Goal: Information Seeking & Learning: Learn about a topic

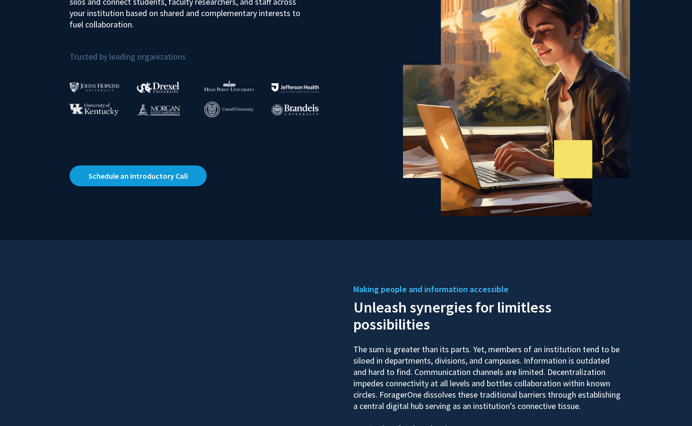
scroll to position [79, 0]
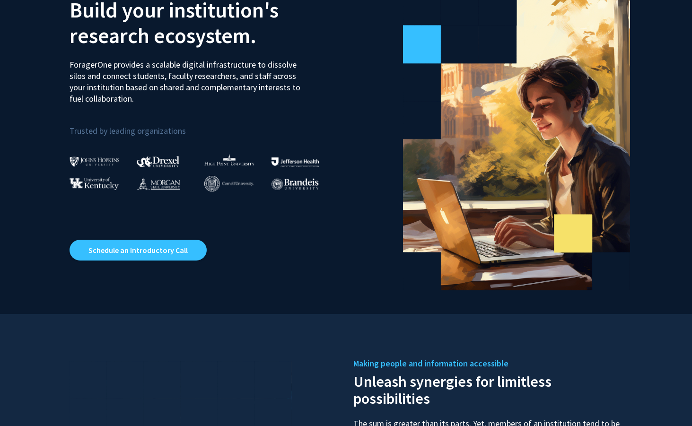
click at [160, 178] on img at bounding box center [159, 183] width 44 height 12
click at [159, 181] on img at bounding box center [159, 183] width 44 height 12
click at [160, 184] on img at bounding box center [159, 183] width 44 height 12
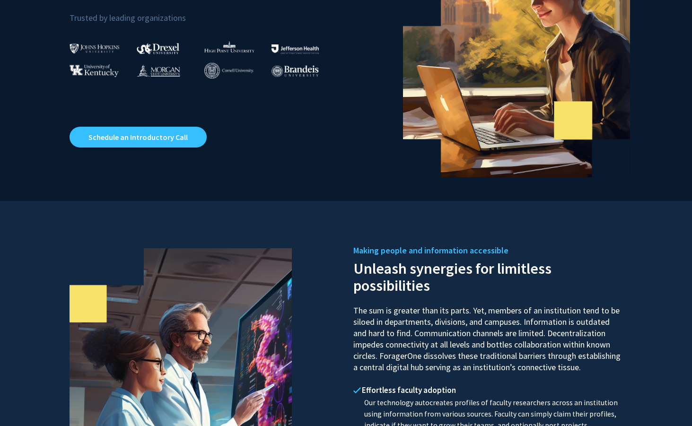
scroll to position [0, 0]
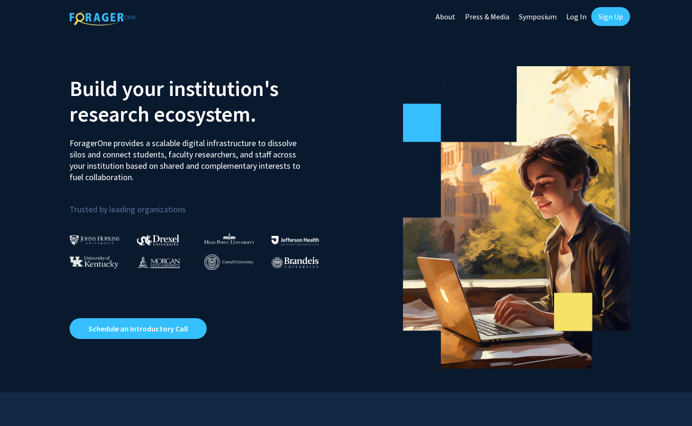
click at [154, 265] on img at bounding box center [159, 262] width 44 height 12
click at [153, 207] on p "Trusted by leading organizations" at bounding box center [205, 204] width 270 height 26
click at [155, 259] on img at bounding box center [159, 262] width 44 height 12
click at [483, 172] on image at bounding box center [513, 211] width 360 height 360
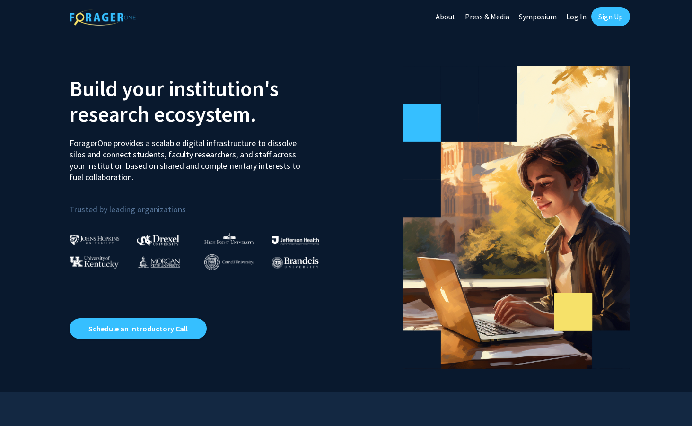
click at [615, 16] on link "Sign Up" at bounding box center [610, 16] width 39 height 19
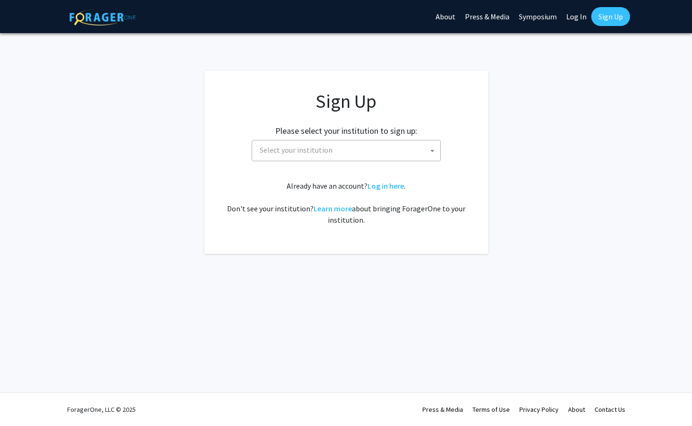
click at [429, 154] on span at bounding box center [432, 150] width 9 height 21
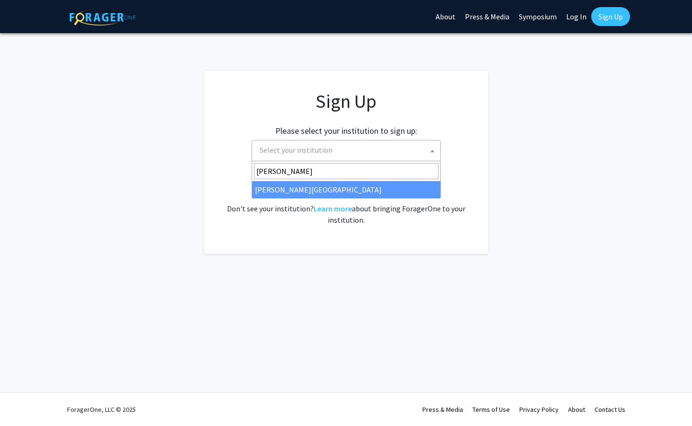
type input "morga"
select select "20"
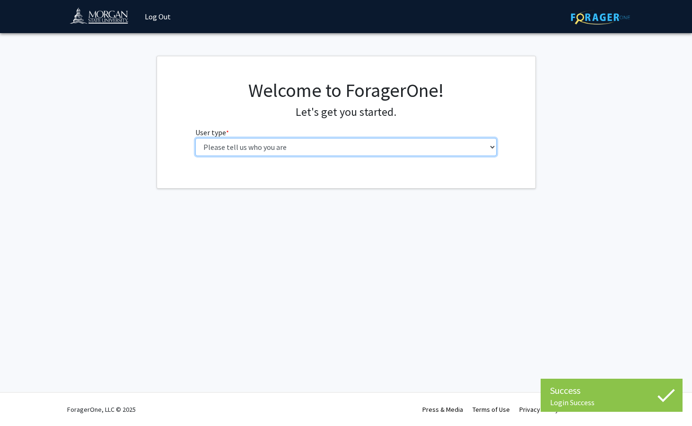
click at [486, 149] on select "Please tell us who you are Undergraduate Student Master's Student Doctoral Cand…" at bounding box center [345, 147] width 301 height 18
select select "1: undergrad"
click at [195, 138] on select "Please tell us who you are Undergraduate Student Master's Student Doctoral Cand…" at bounding box center [345, 147] width 301 height 18
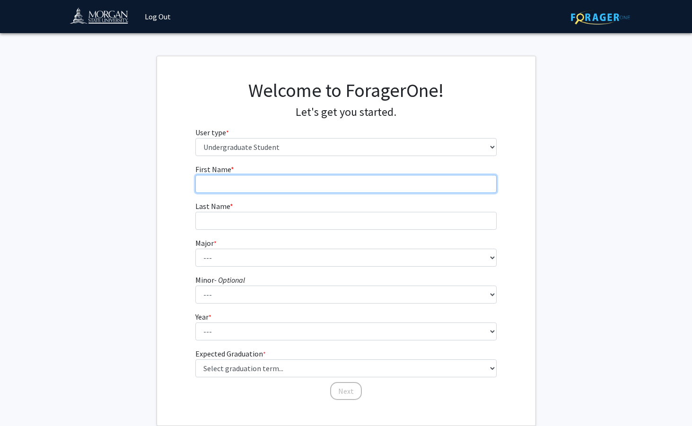
click at [432, 183] on input "First Name * required" at bounding box center [345, 184] width 301 height 18
type input "[PERSON_NAME]"
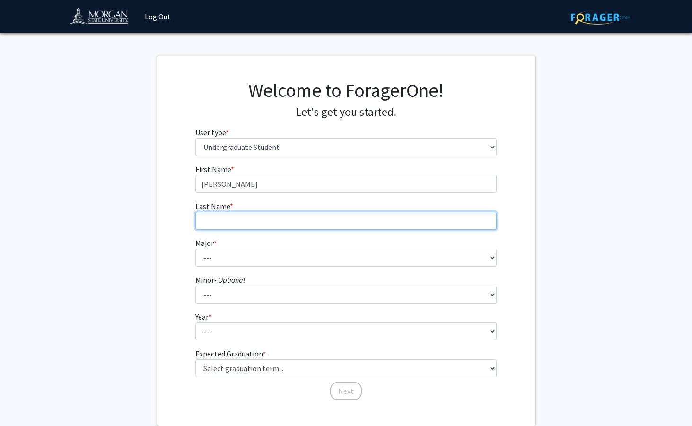
click at [414, 219] on input "Last Name * required" at bounding box center [345, 221] width 301 height 18
type input "[PERSON_NAME]"
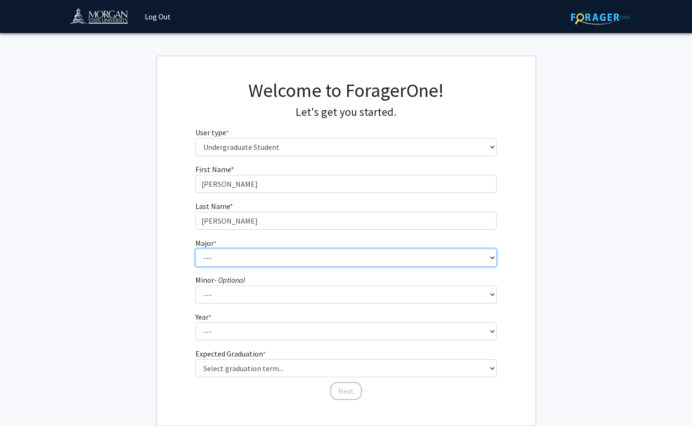
click at [386, 261] on select "--- Accounting Actuarial Science Applied Liberal Studies Architecture and Envir…" at bounding box center [345, 258] width 301 height 18
select select "52: 1642"
click at [195, 249] on select "--- Accounting Actuarial Science Applied Liberal Studies Architecture and Envir…" at bounding box center [345, 258] width 301 height 18
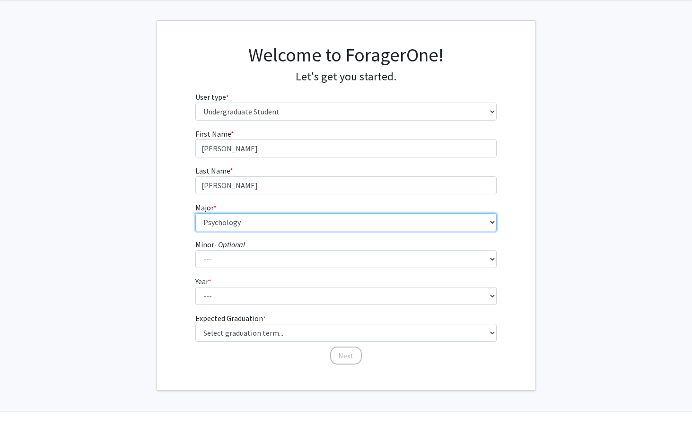
scroll to position [49, 0]
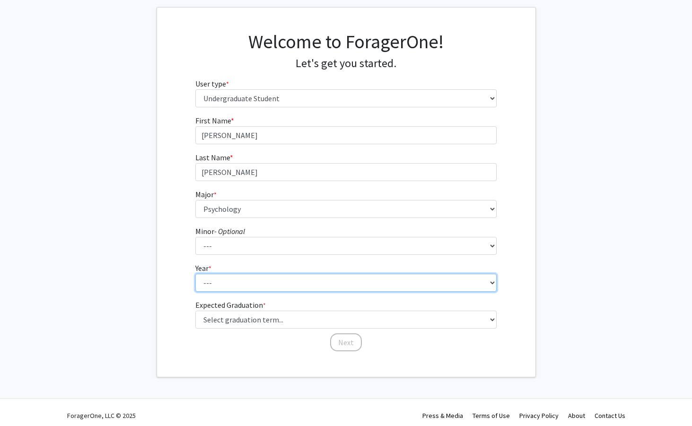
click at [364, 280] on select "--- First-year Sophomore Junior Senior Postbaccalaureate Certificate" at bounding box center [345, 283] width 301 height 18
select select "3: junior"
click at [195, 274] on select "--- First-year Sophomore Junior Senior Postbaccalaureate Certificate" at bounding box center [345, 283] width 301 height 18
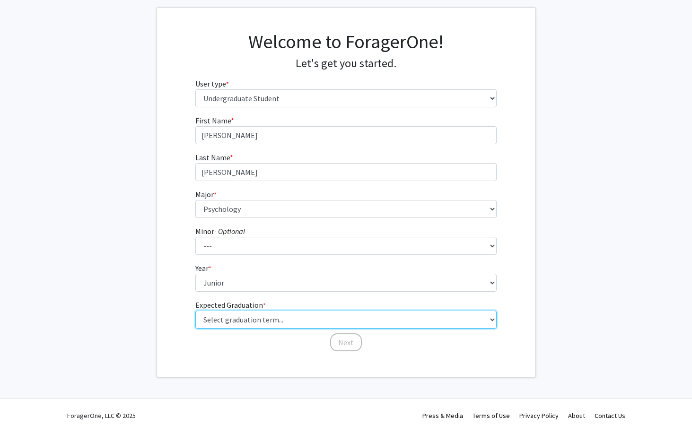
click at [353, 324] on select "Select graduation term... Spring 2025 Summer 2025 Fall 2025 Winter 2025 Spring …" at bounding box center [345, 320] width 301 height 18
click at [195, 311] on select "Select graduation term... Spring 2025 Summer 2025 Fall 2025 Winter 2025 Spring …" at bounding box center [345, 320] width 301 height 18
click at [353, 322] on select "Select graduation term... Spring 2025 Summer 2025 Fall 2025 Winter 2025 Spring …" at bounding box center [345, 320] width 301 height 18
select select "9: spring_2027"
click at [195, 311] on select "Select graduation term... Spring 2025 Summer 2025 Fall 2025 Winter 2025 Spring …" at bounding box center [345, 320] width 301 height 18
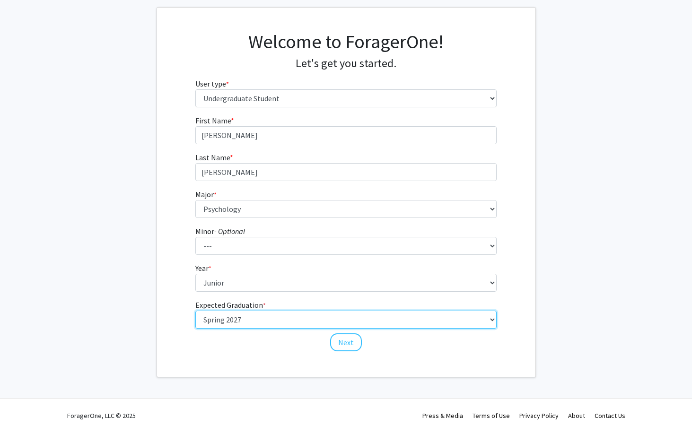
scroll to position [55, 0]
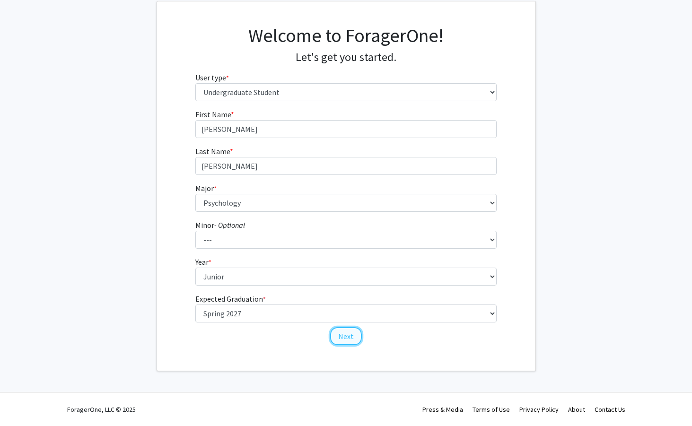
click at [344, 334] on button "Next" at bounding box center [346, 336] width 32 height 18
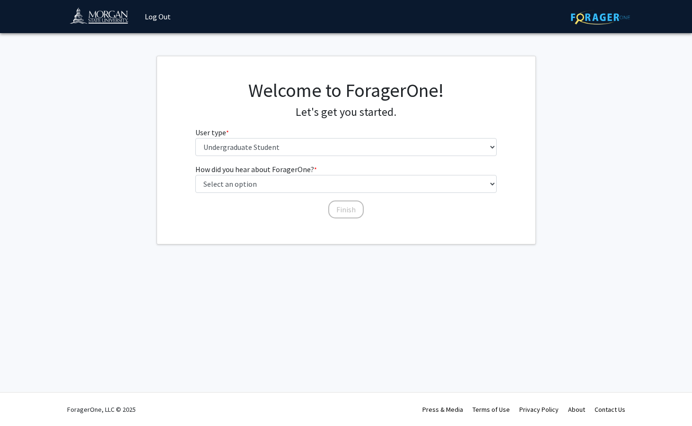
scroll to position [0, 0]
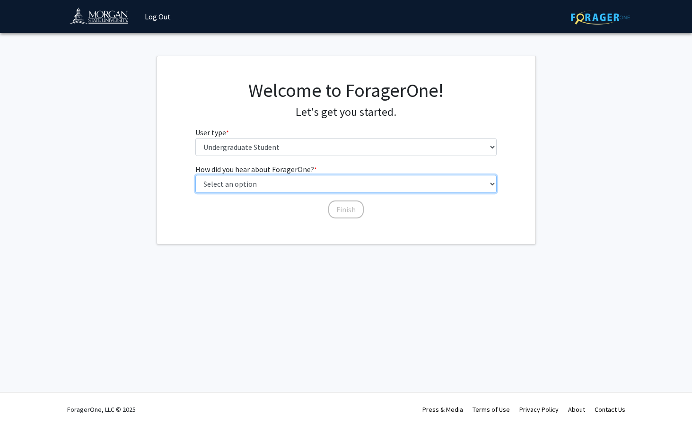
click at [362, 189] on select "Select an option Peer/student recommendation Faculty/staff recommendation Unive…" at bounding box center [345, 184] width 301 height 18
click at [195, 175] on select "Select an option Peer/student recommendation Faculty/staff recommendation Unive…" at bounding box center [345, 184] width 301 height 18
click at [354, 180] on select "Select an option Peer/student recommendation Faculty/staff recommendation Unive…" at bounding box center [345, 184] width 301 height 18
select select "2: faculty_recommendation"
click at [195, 175] on select "Select an option Peer/student recommendation Faculty/staff recommendation Unive…" at bounding box center [345, 184] width 301 height 18
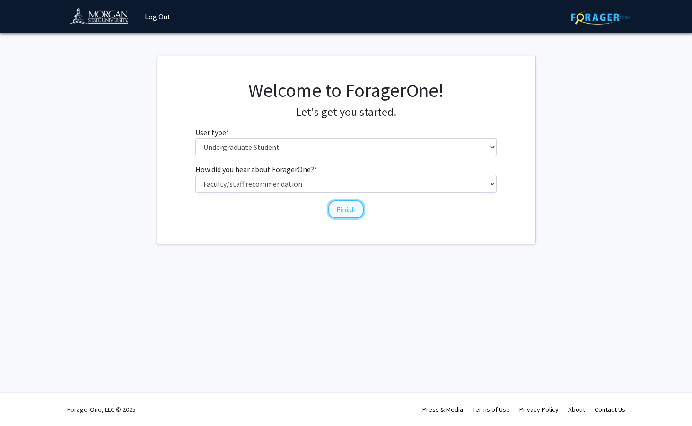
click at [345, 210] on button "Finish" at bounding box center [345, 210] width 35 height 18
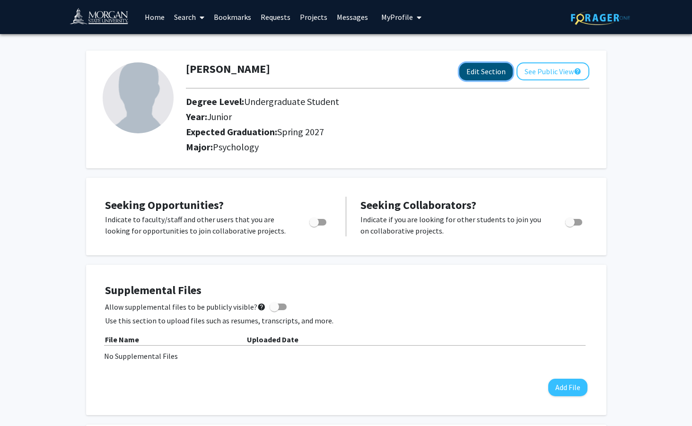
click at [486, 72] on button "Edit Section" at bounding box center [485, 72] width 53 height 18
select select "junior"
select select "37: spring_2027"
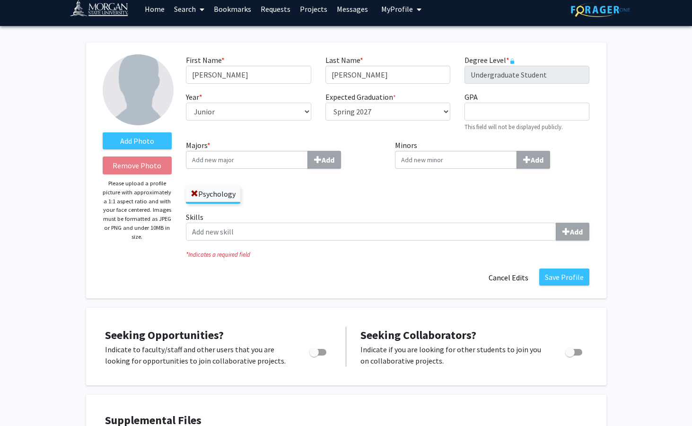
scroll to position [10, 0]
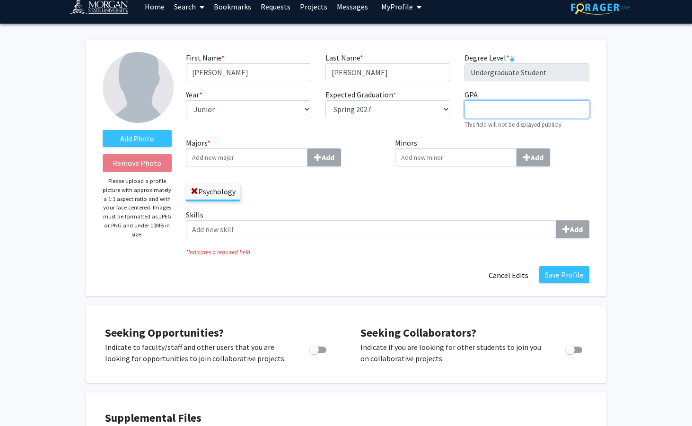
click at [498, 112] on input "GPA required" at bounding box center [527, 109] width 125 height 18
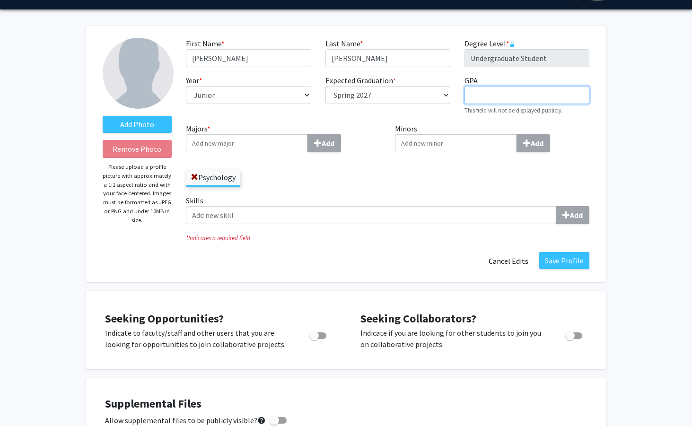
scroll to position [3, 0]
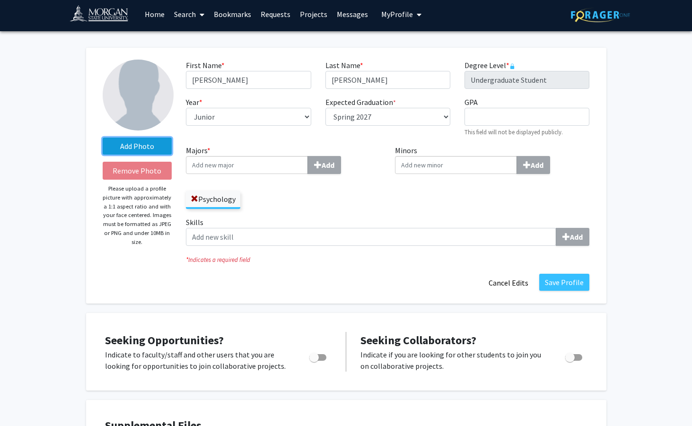
click at [126, 145] on label "Add Photo" at bounding box center [138, 146] width 70 height 17
click at [0, 0] on input "Add Photo" at bounding box center [0, 0] width 0 height 0
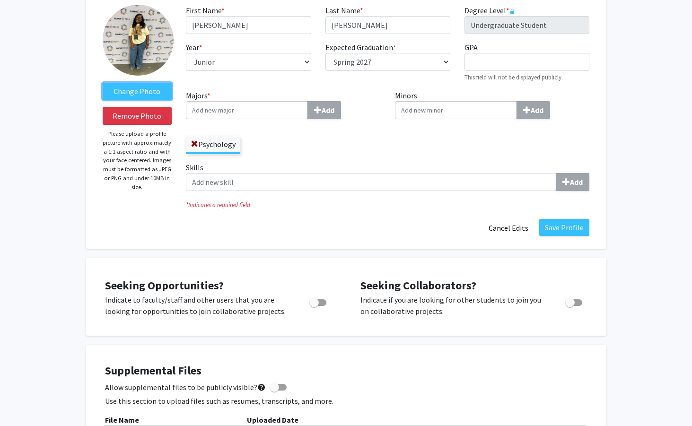
scroll to position [70, 0]
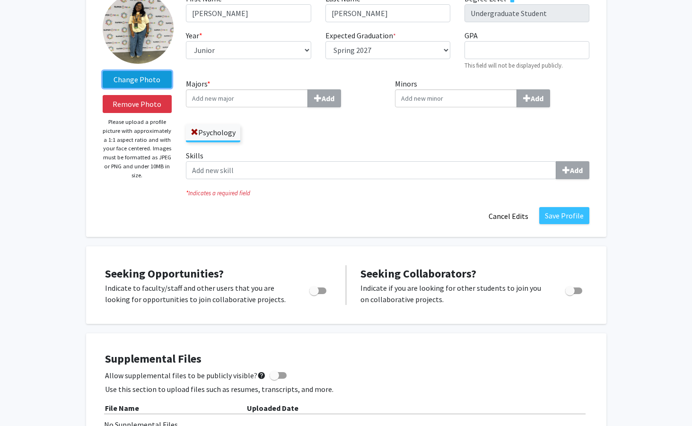
click at [159, 76] on label "Change Photo" at bounding box center [138, 79] width 70 height 17
click at [0, 0] on input "Change Photo" at bounding box center [0, 0] width 0 height 0
click at [139, 76] on label "Change Photo" at bounding box center [138, 79] width 70 height 17
click at [0, 0] on input "Change Photo" at bounding box center [0, 0] width 0 height 0
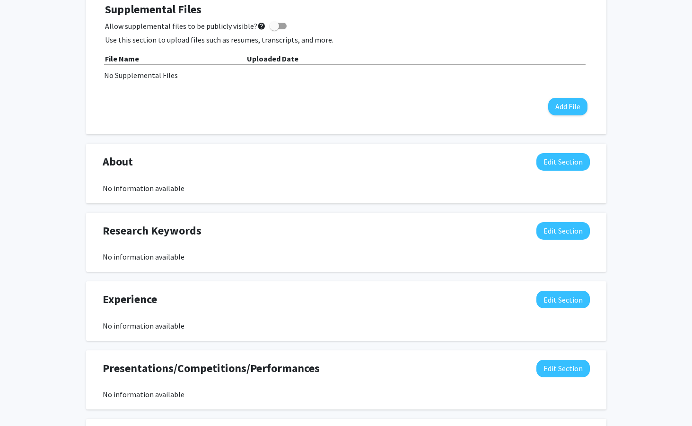
scroll to position [420, 0]
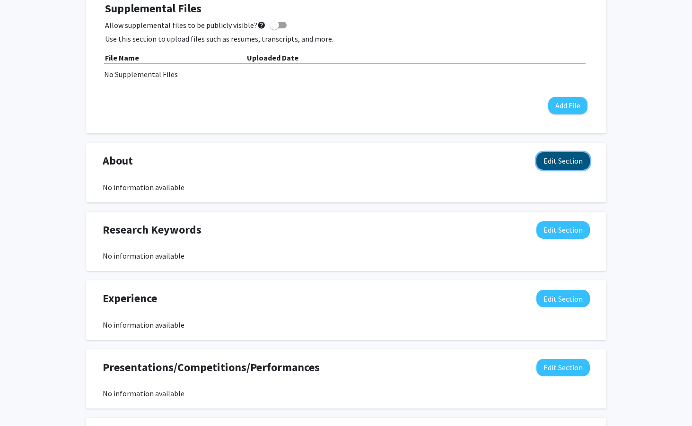
click at [573, 162] on button "Edit Section" at bounding box center [562, 161] width 53 height 18
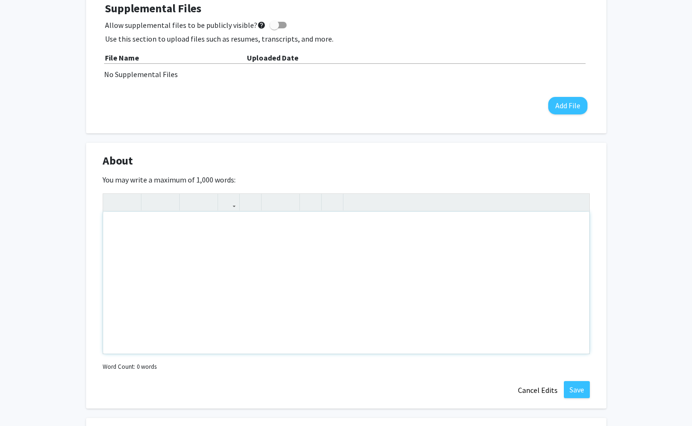
click at [263, 249] on div "Note to users with screen readers: Please deactivate our accessibility plugin f…" at bounding box center [346, 283] width 486 height 142
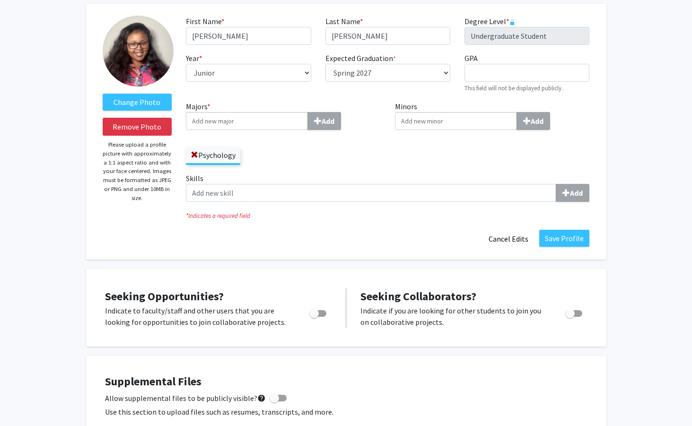
scroll to position [50, 0]
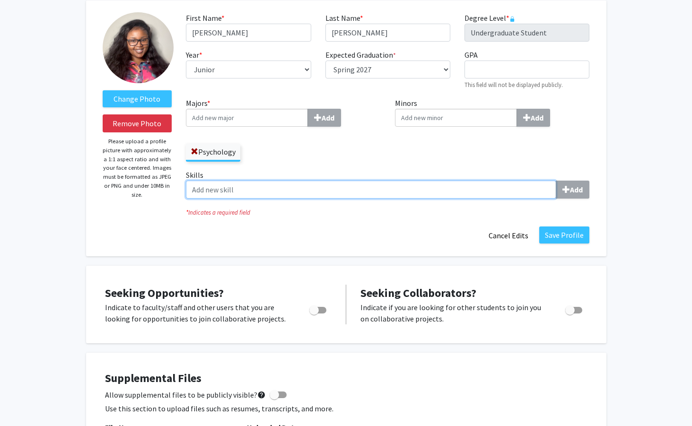
click at [537, 189] on input "Skills Add" at bounding box center [371, 190] width 370 height 18
type input "outgoing"
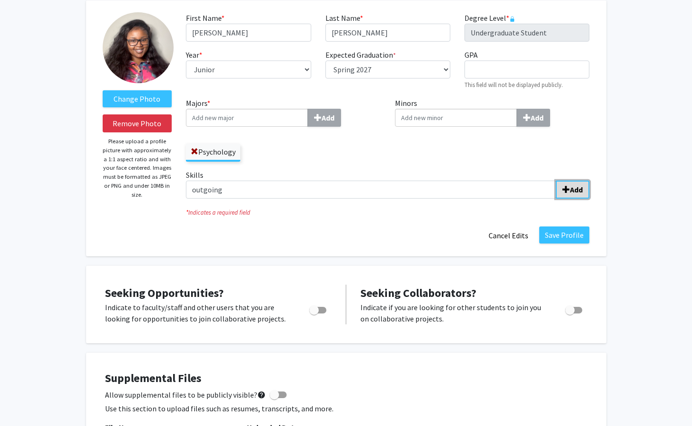
click at [576, 194] on button "Add" at bounding box center [573, 190] width 34 height 18
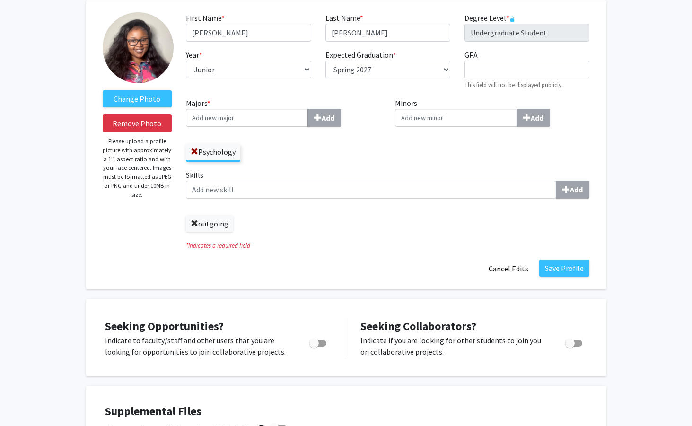
click at [195, 223] on span at bounding box center [195, 224] width 8 height 8
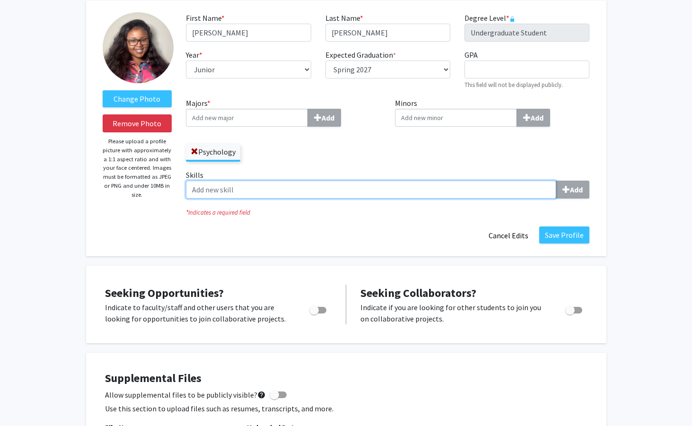
click at [238, 187] on input "Skills Add" at bounding box center [371, 190] width 370 height 18
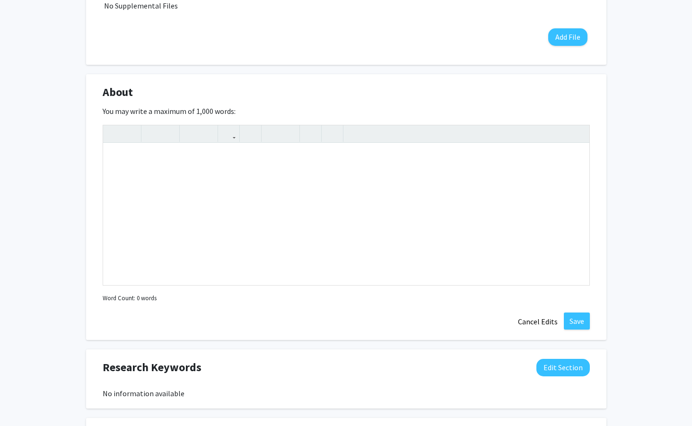
scroll to position [488, 0]
click at [294, 174] on div "Note to users with screen readers: Please deactivate our accessibility plugin f…" at bounding box center [346, 215] width 486 height 142
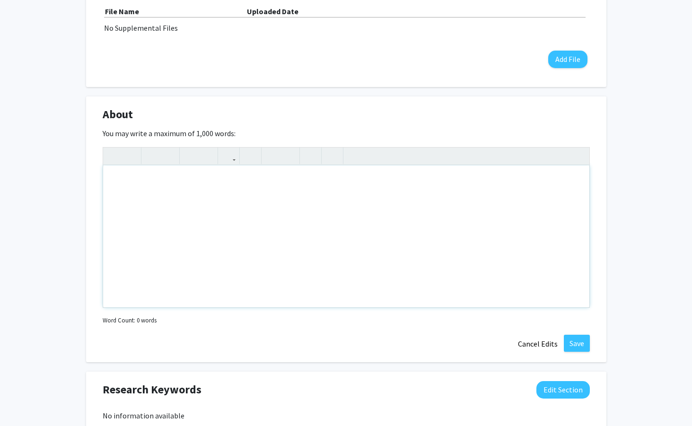
scroll to position [465, 0]
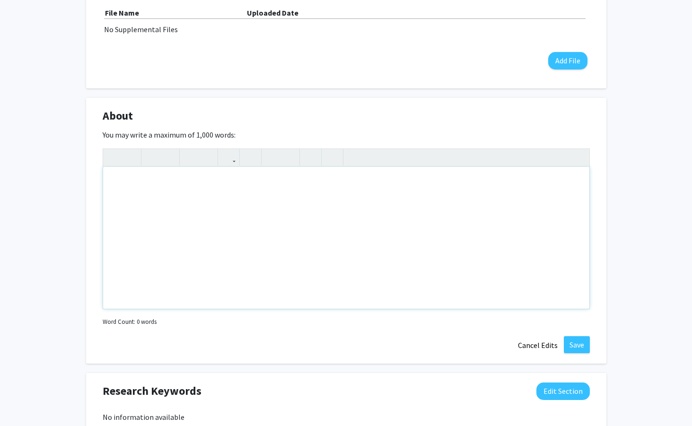
paste div "Note to users with screen readers: Please deactivate our accessibility plugin f…"
type textarea "<p>I am a psychology major with a strong interest in understanding the correlat…"
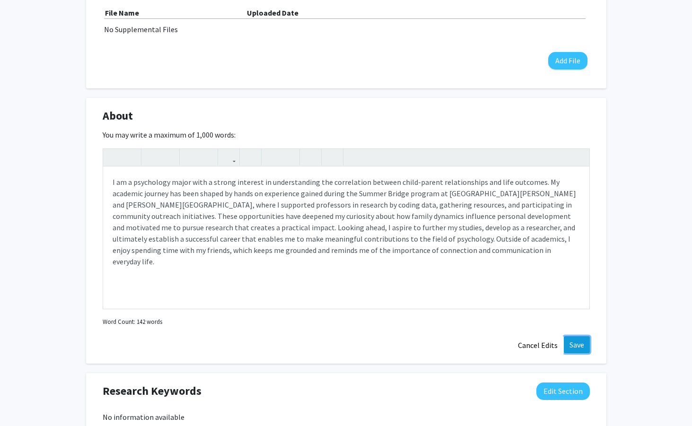
click at [573, 346] on button "Save" at bounding box center [577, 344] width 26 height 17
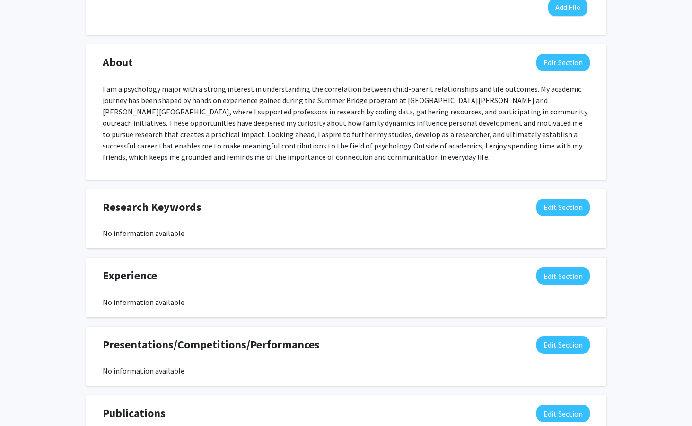
scroll to position [526, 0]
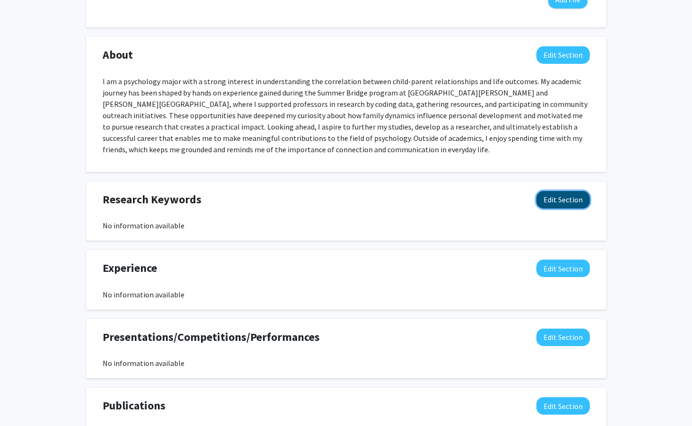
click at [562, 205] on button "Edit Section" at bounding box center [562, 200] width 53 height 18
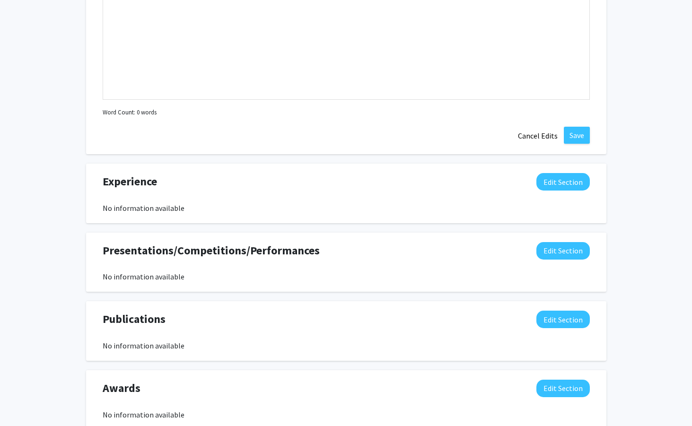
scroll to position [881, 0]
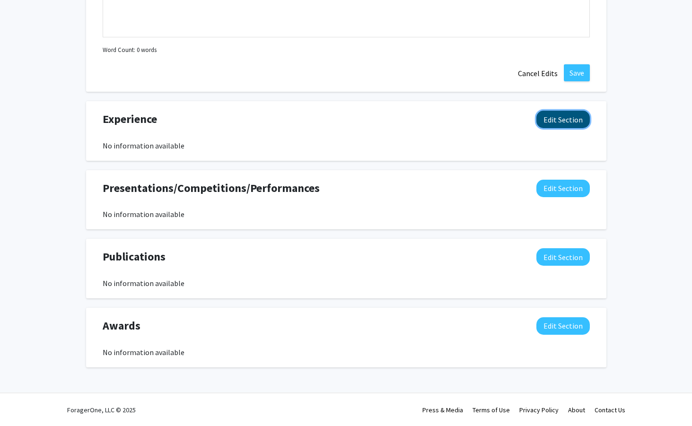
click at [553, 123] on button "Edit Section" at bounding box center [562, 120] width 53 height 18
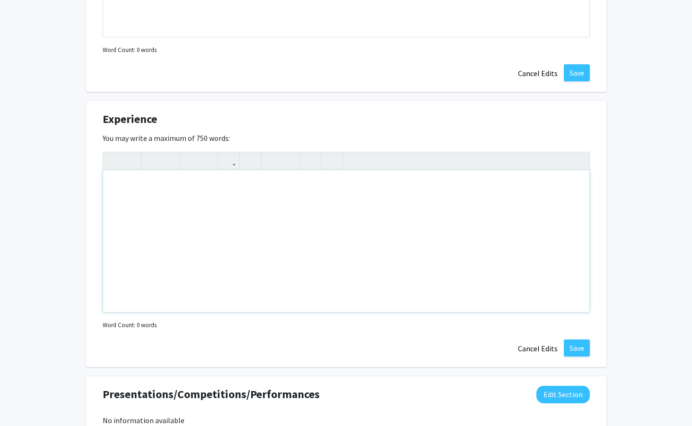
click at [252, 192] on div "Note to users with screen readers: Please deactivate our accessibility plugin f…" at bounding box center [346, 241] width 486 height 142
paste div "Note to users with screen readers: Please deactivate our accessibility plugin f…"
type textarea "<p>I gained early research exposure through the Summer Bridge program at [GEOGR…"
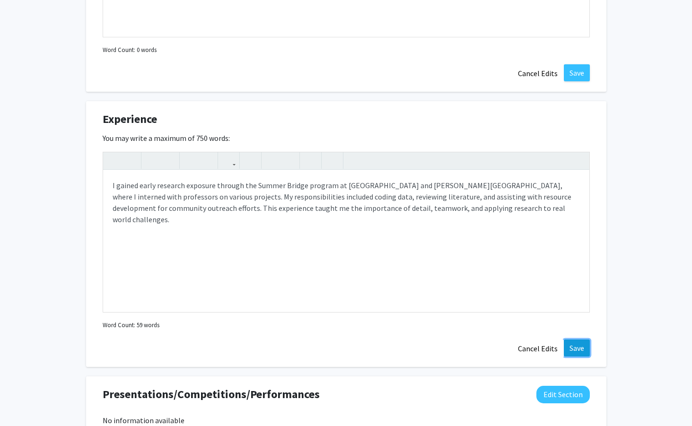
click at [578, 348] on button "Save" at bounding box center [577, 348] width 26 height 17
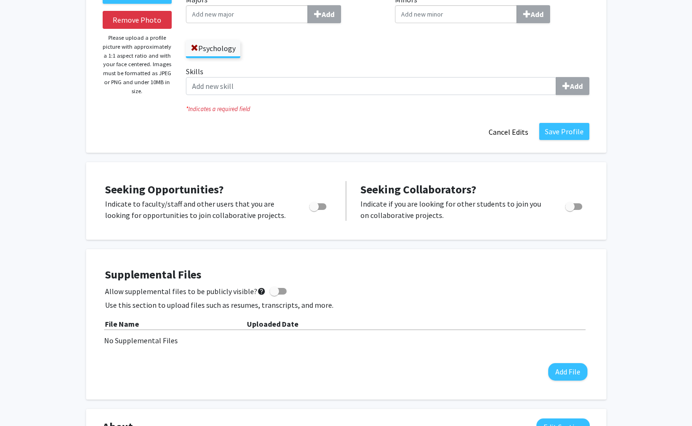
scroll to position [152, 0]
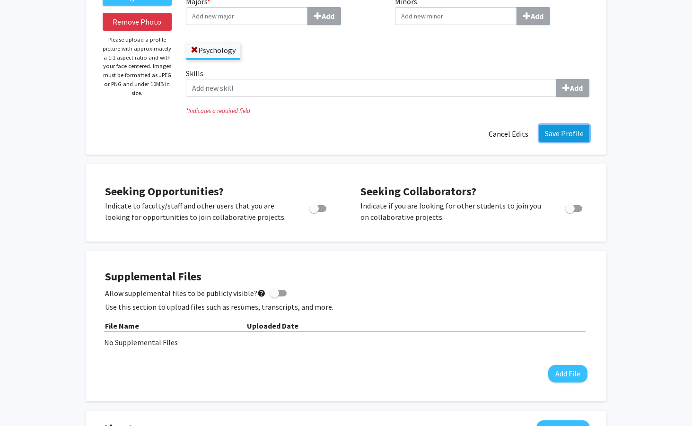
click at [570, 133] on button "Save Profile" at bounding box center [564, 133] width 50 height 17
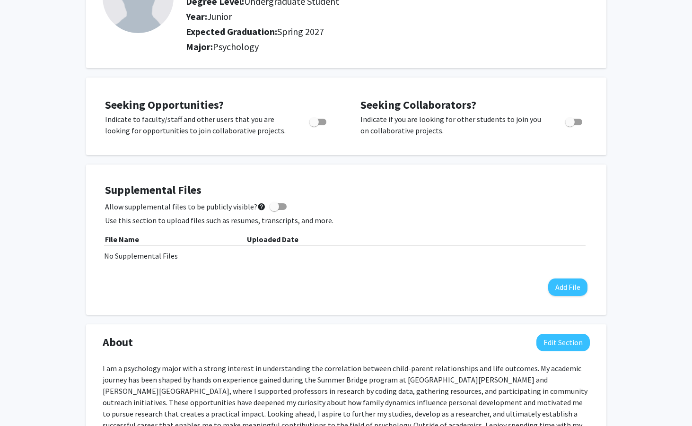
scroll to position [0, 0]
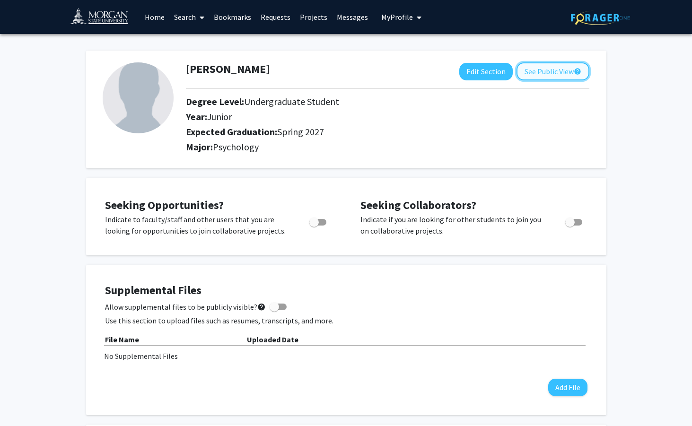
click at [543, 78] on button "See Public View help" at bounding box center [553, 71] width 73 height 18
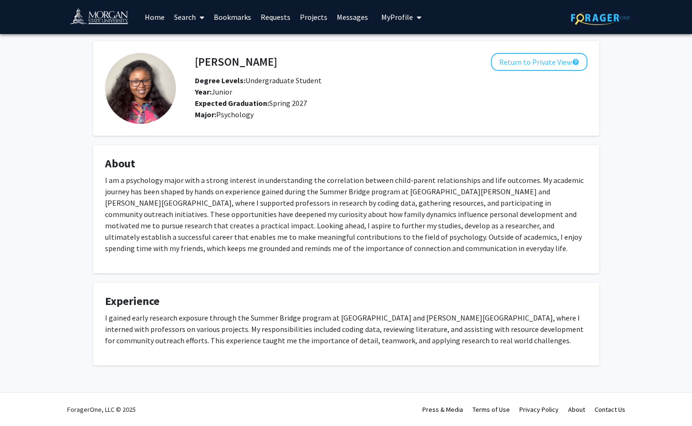
click at [157, 17] on link "Home" at bounding box center [154, 16] width 29 height 33
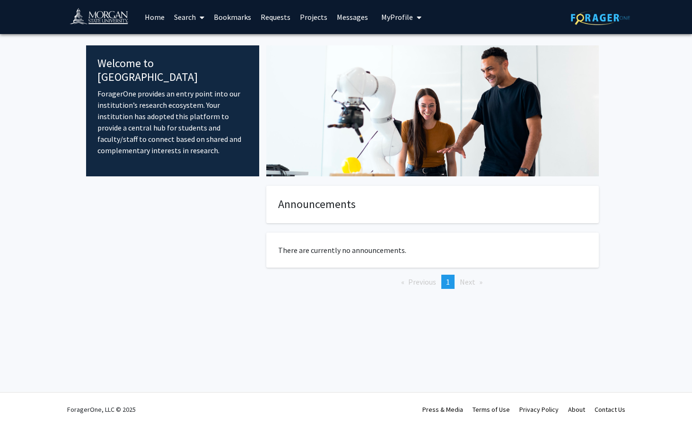
click at [363, 13] on link "Messages" at bounding box center [352, 16] width 41 height 33
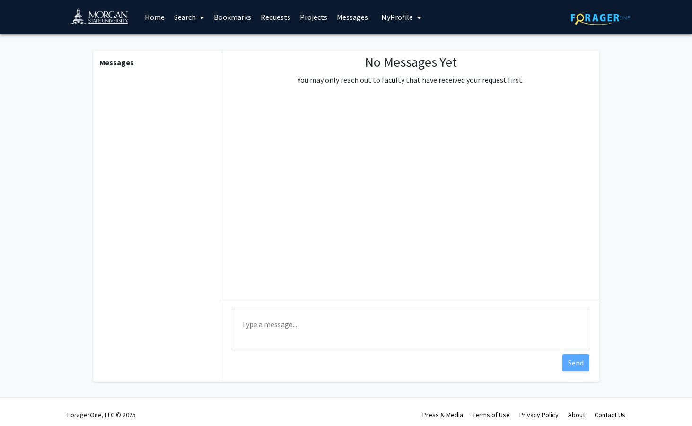
click at [313, 15] on link "Projects" at bounding box center [313, 16] width 37 height 33
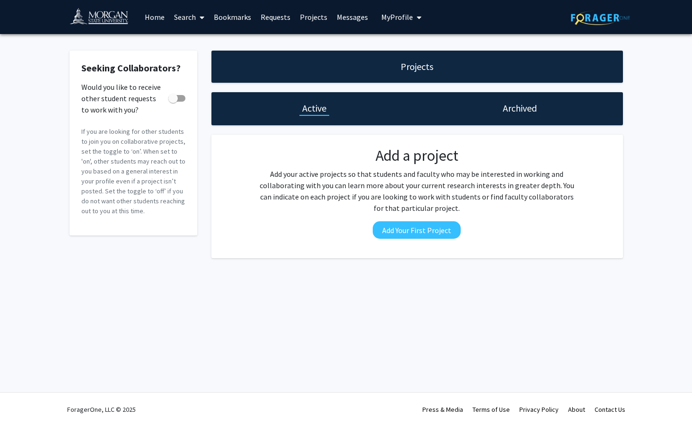
click at [263, 23] on link "Requests" at bounding box center [275, 16] width 39 height 33
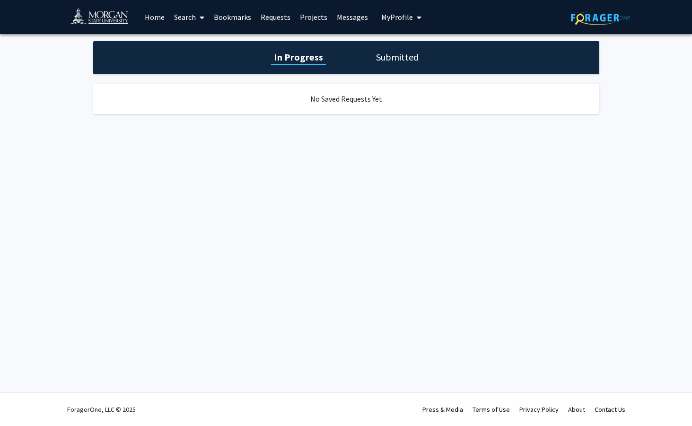
click at [271, 13] on link "Requests" at bounding box center [275, 16] width 39 height 33
click at [275, 21] on link "Requests" at bounding box center [275, 16] width 39 height 33
click at [172, 18] on link "Search" at bounding box center [189, 16] width 40 height 33
click at [162, 18] on link "Home" at bounding box center [154, 16] width 29 height 33
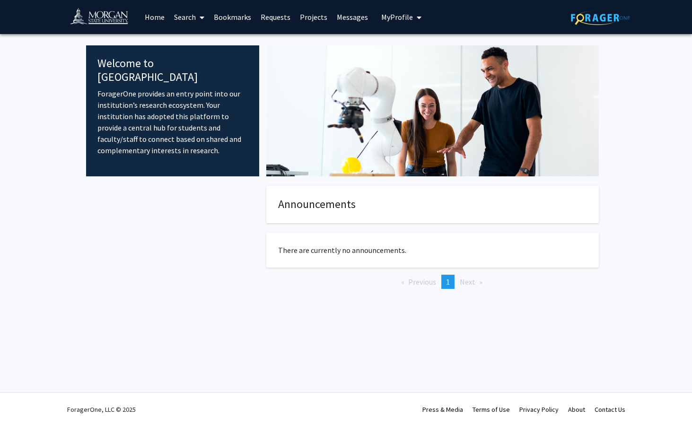
click at [185, 20] on link "Search" at bounding box center [189, 16] width 40 height 33
click at [200, 37] on span "Faculty/Staff" at bounding box center [204, 43] width 70 height 19
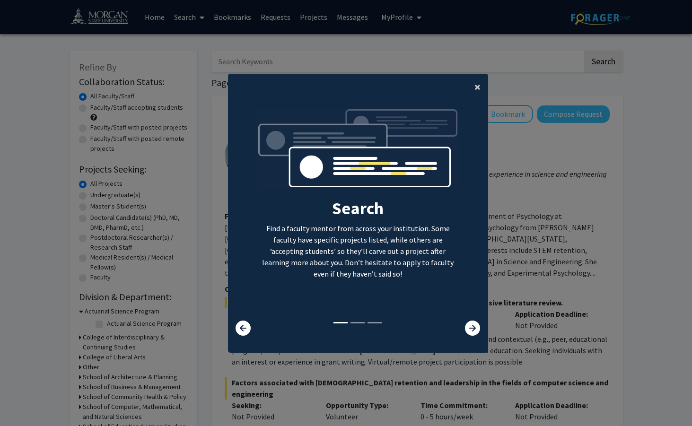
click at [478, 87] on span "×" at bounding box center [477, 86] width 6 height 15
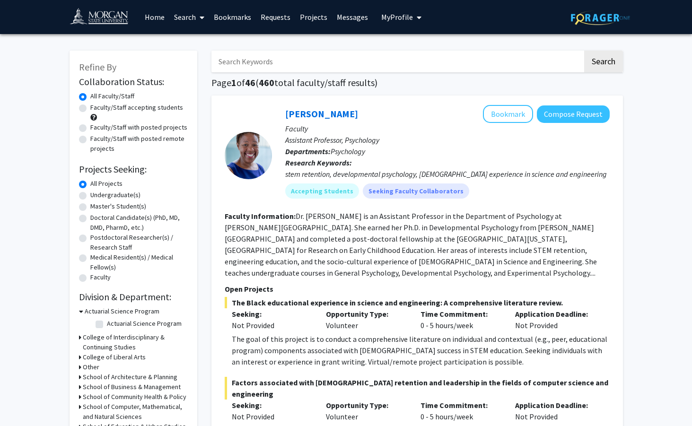
click at [90, 192] on label "Undergraduate(s)" at bounding box center [115, 195] width 50 height 10
click at [90, 192] on input "Undergraduate(s)" at bounding box center [93, 193] width 6 height 6
radio input "true"
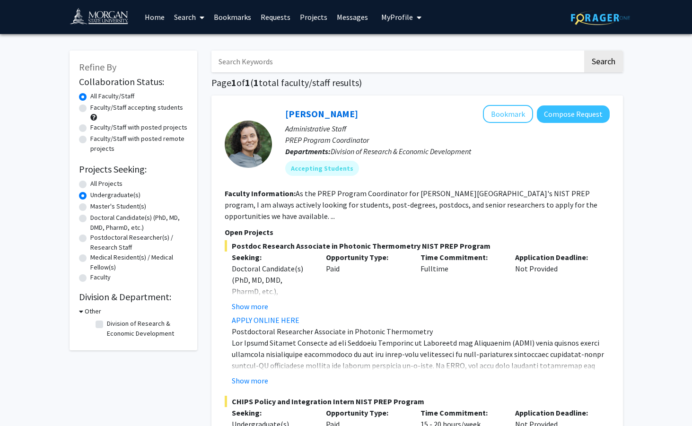
click at [90, 106] on label "Faculty/Staff accepting students" at bounding box center [136, 108] width 93 height 10
click at [90, 106] on input "Faculty/Staff accepting students" at bounding box center [93, 106] width 6 height 6
radio input "true"
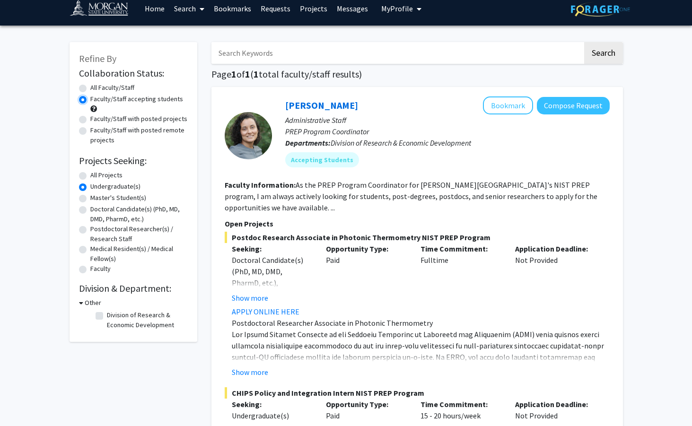
scroll to position [12, 0]
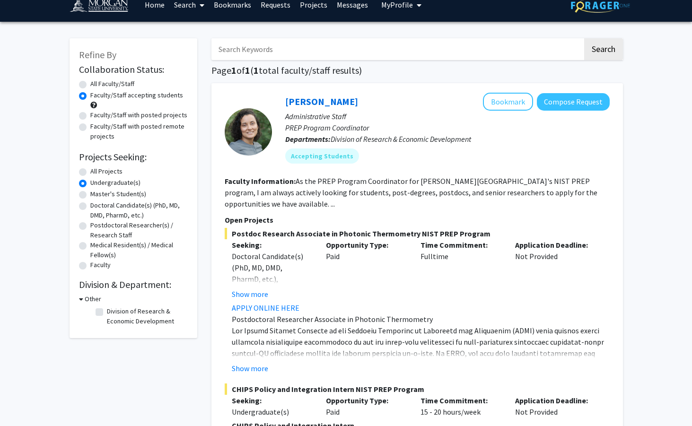
click at [90, 173] on label "All Projects" at bounding box center [106, 172] width 32 height 10
click at [90, 173] on input "All Projects" at bounding box center [93, 170] width 6 height 6
radio input "true"
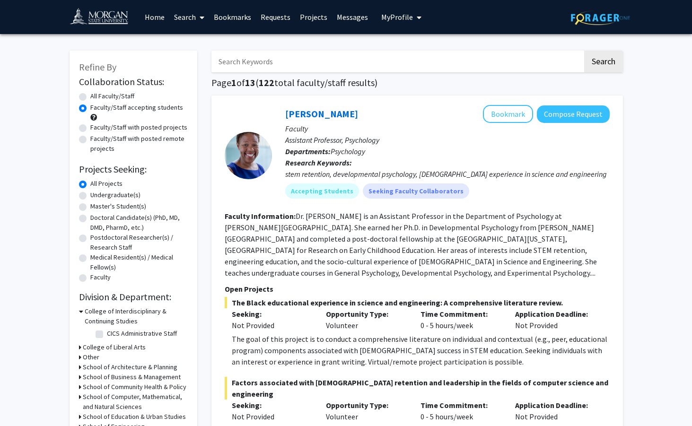
click at [90, 95] on label "All Faculty/Staff" at bounding box center [112, 96] width 44 height 10
click at [90, 95] on input "All Faculty/Staff" at bounding box center [93, 94] width 6 height 6
radio input "true"
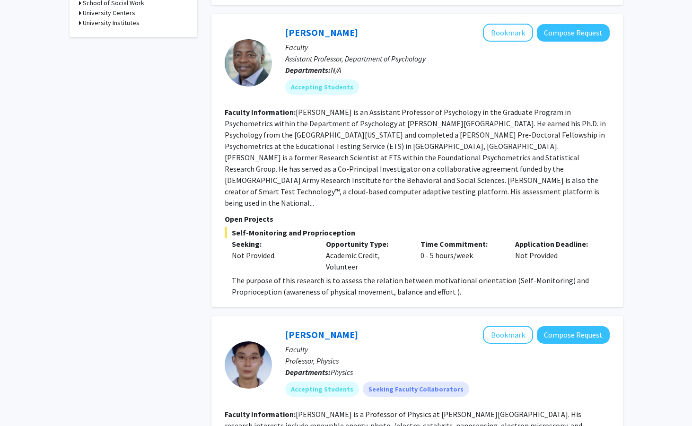
scroll to position [463, 0]
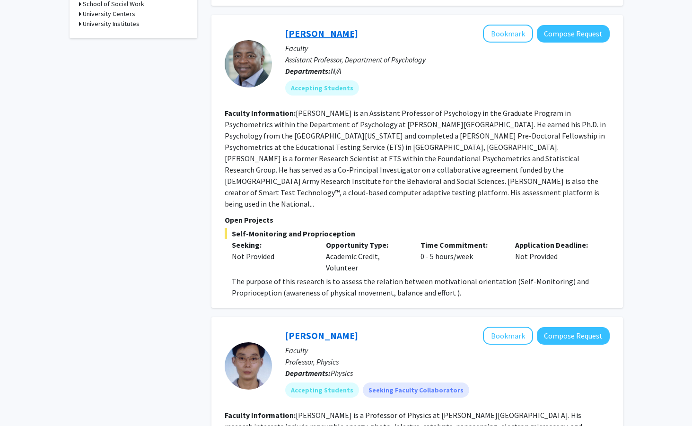
click at [292, 32] on link "[PERSON_NAME]" at bounding box center [321, 33] width 73 height 12
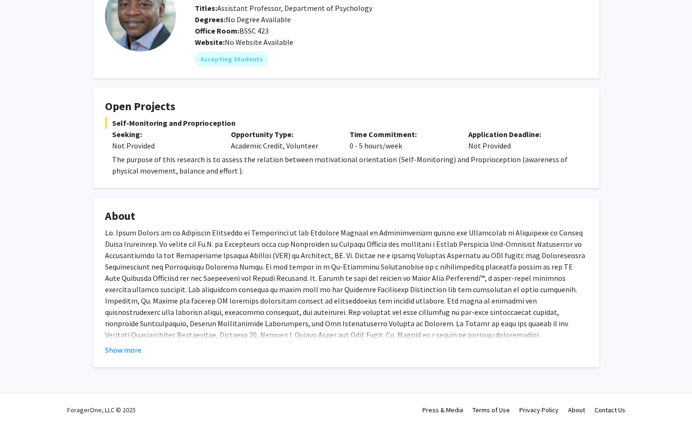
scroll to position [58, 0]
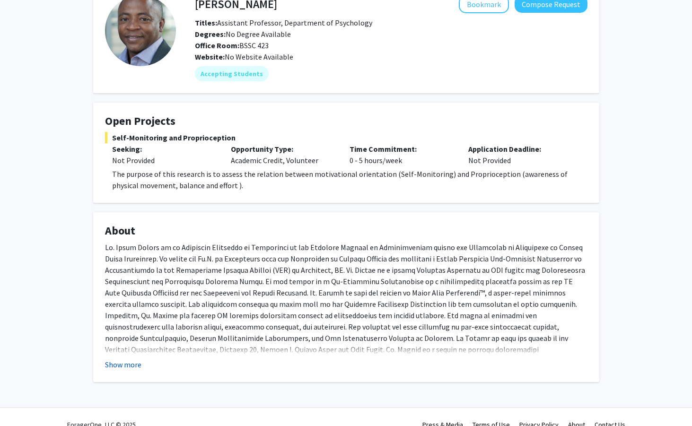
click at [133, 366] on button "Show more" at bounding box center [123, 364] width 36 height 11
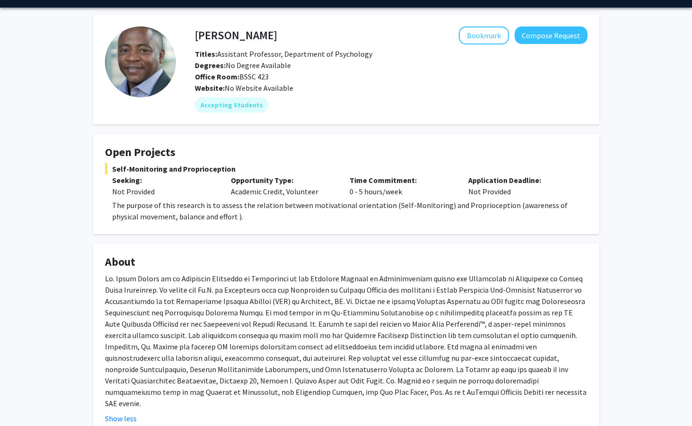
scroll to position [28, 0]
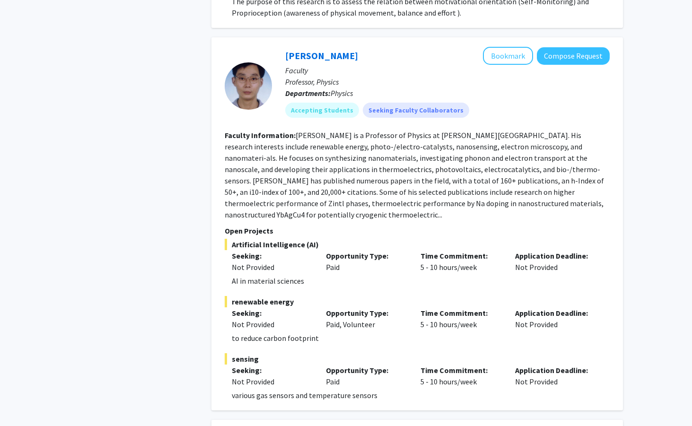
scroll to position [745, 0]
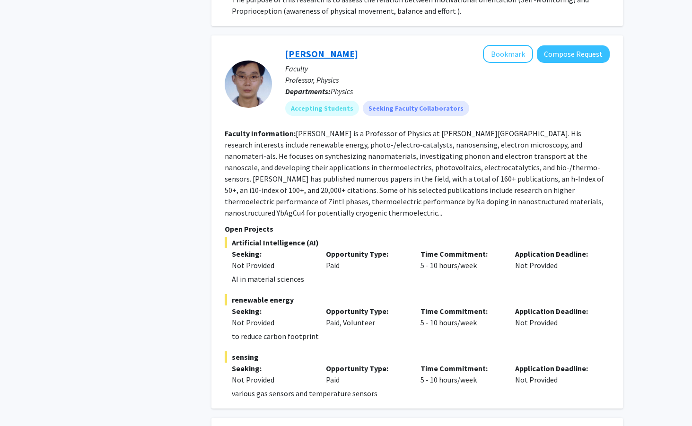
click at [310, 48] on link "[PERSON_NAME]" at bounding box center [321, 54] width 73 height 12
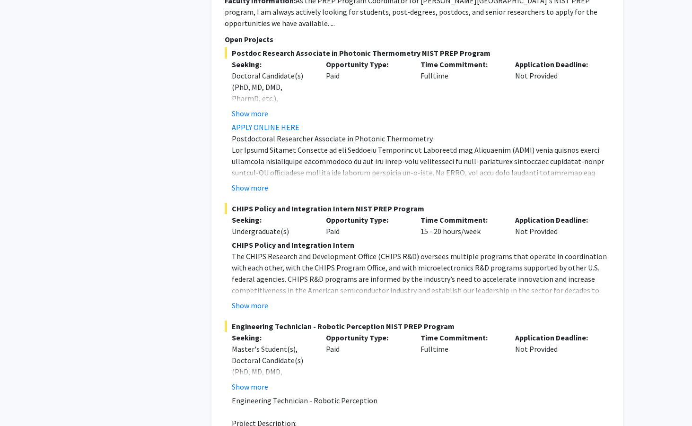
scroll to position [2443, 0]
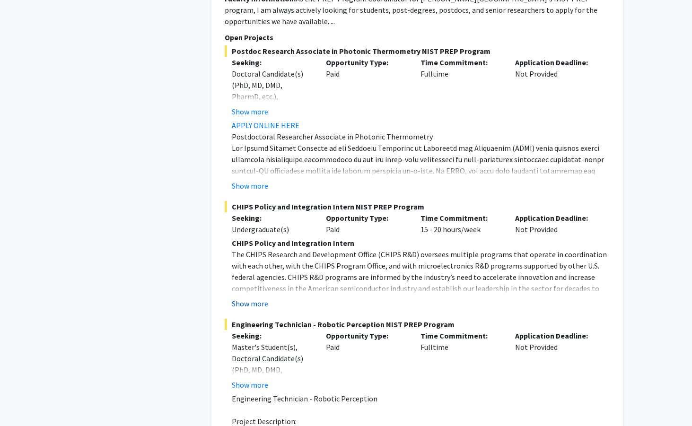
click at [262, 298] on button "Show more" at bounding box center [250, 303] width 36 height 11
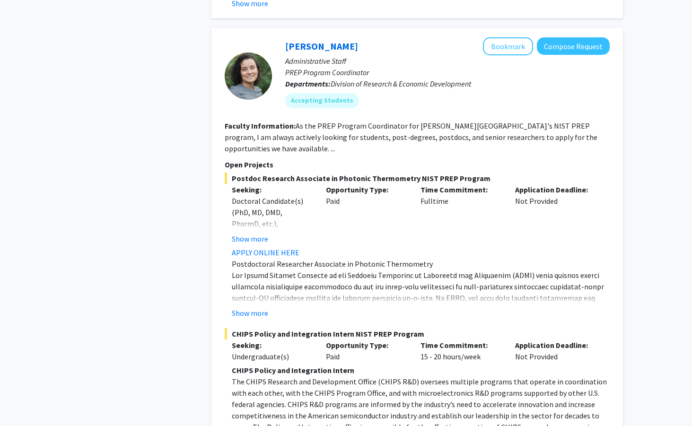
scroll to position [2313, 0]
